Goal: Download file/media

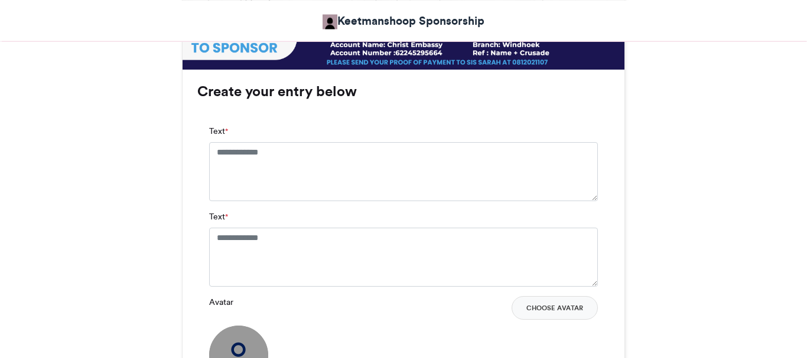
scroll to position [754, 0]
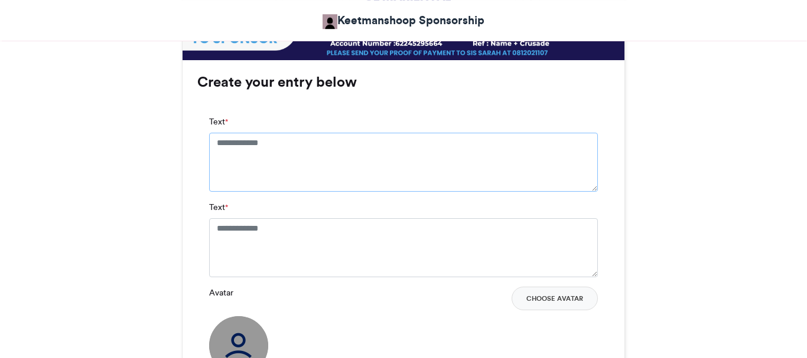
click at [286, 146] on textarea "Text *" at bounding box center [403, 162] width 389 height 59
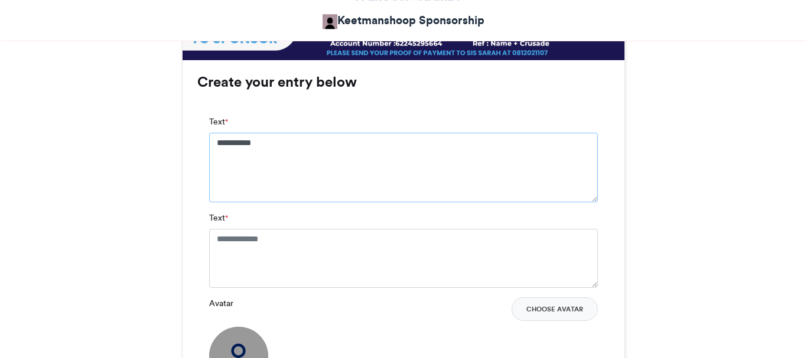
type textarea "**********"
click at [254, 250] on textarea "Text *" at bounding box center [403, 258] width 389 height 59
type textarea "*"
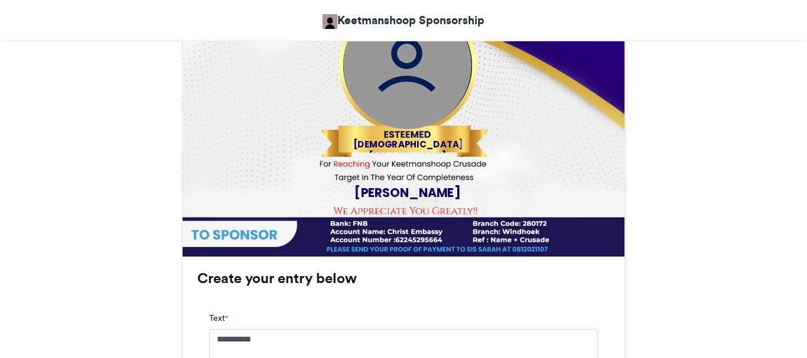
scroll to position [425, 0]
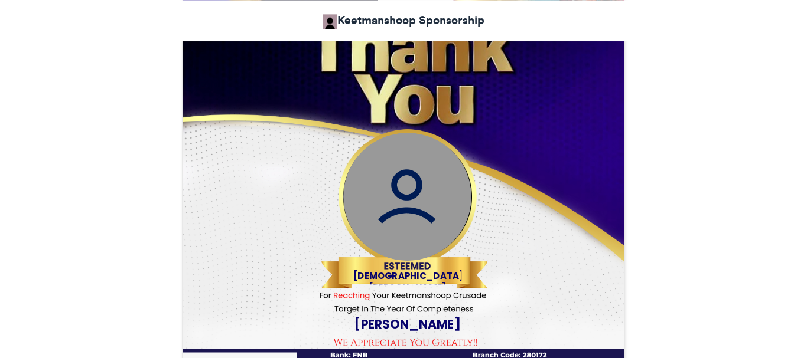
type textarea "**********"
drag, startPoint x: 801, startPoint y: 231, endPoint x: 790, endPoint y: 193, distance: 40.0
click at [790, 193] on div "Crusade Target Keetmanshoop Sponsorship [DATE] 19 Views 27 Entries" at bounding box center [403, 333] width 807 height 1194
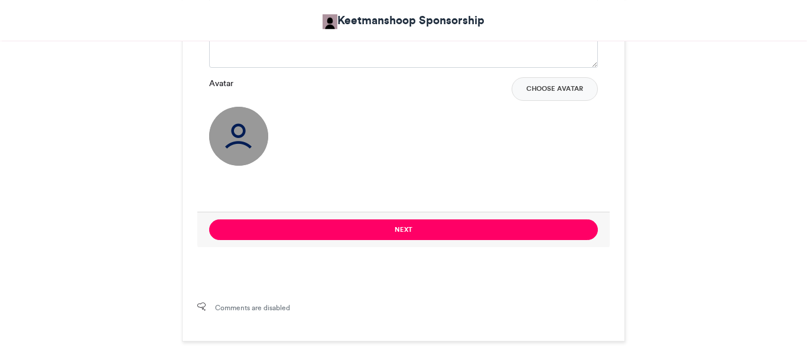
scroll to position [1023, 0]
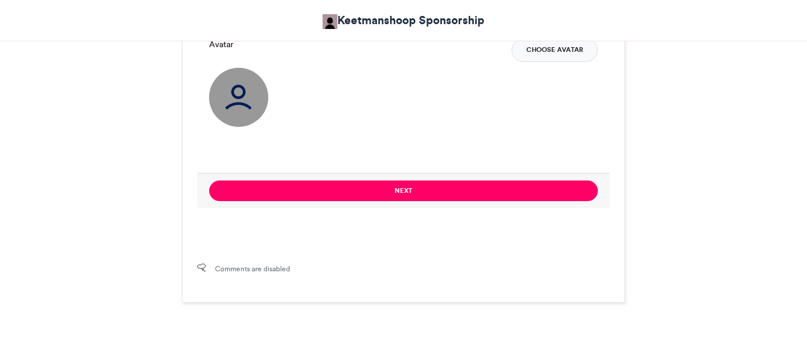
click at [569, 54] on button "Choose Avatar" at bounding box center [554, 50] width 86 height 24
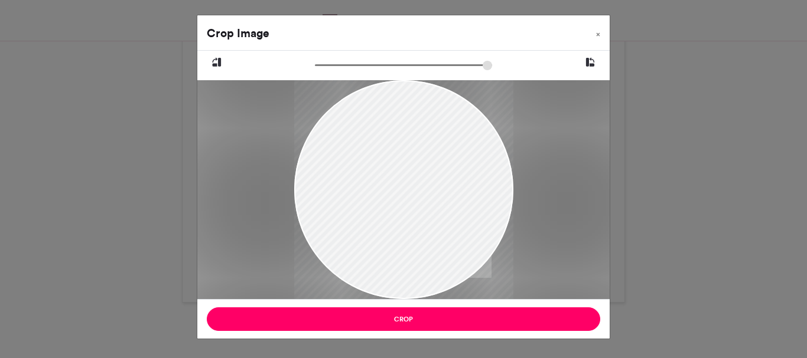
drag, startPoint x: 433, startPoint y: 181, endPoint x: 402, endPoint y: 233, distance: 61.5
click at [402, 233] on div at bounding box center [403, 207] width 219 height 274
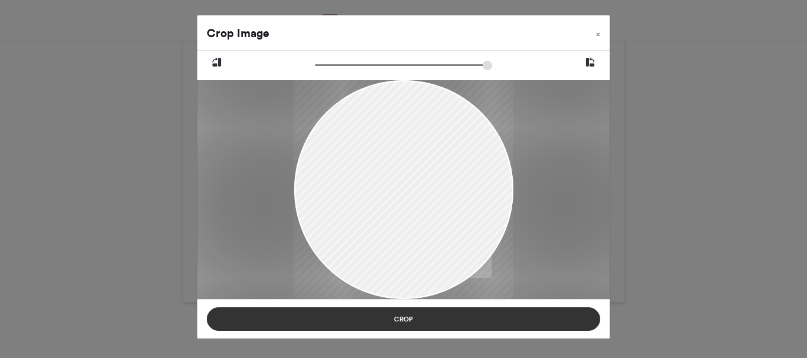
click at [433, 316] on button "Crop" at bounding box center [403, 320] width 393 height 24
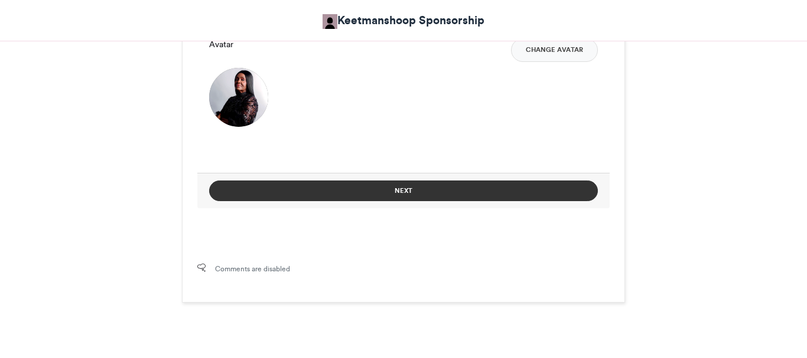
click at [484, 197] on button "Next" at bounding box center [403, 191] width 389 height 21
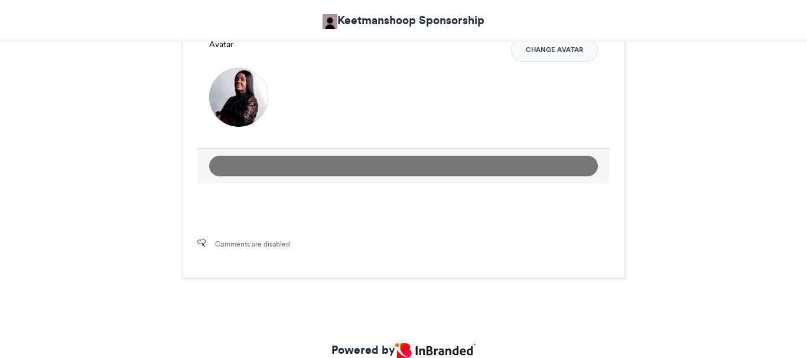
scroll to position [666, 0]
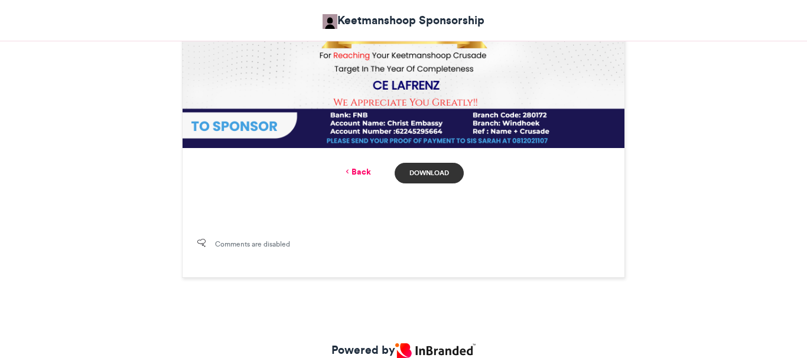
click at [446, 182] on link "Download" at bounding box center [429, 173] width 69 height 21
